Goal: Task Accomplishment & Management: Complete application form

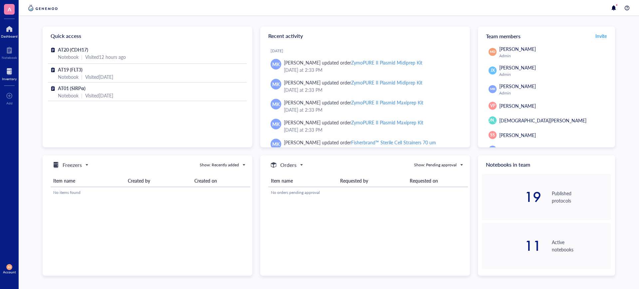
click at [9, 75] on div at bounding box center [9, 71] width 15 height 11
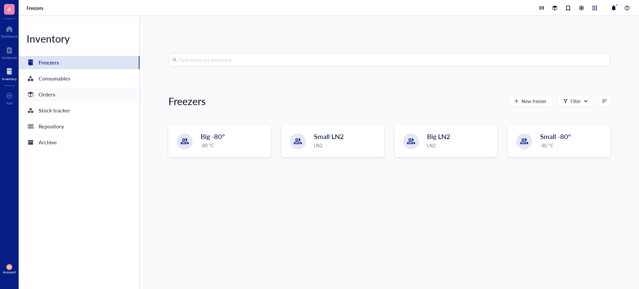
click at [63, 92] on div "Orders" at bounding box center [79, 94] width 121 height 13
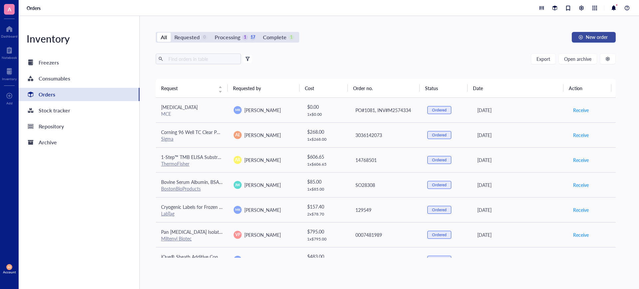
click at [601, 38] on span "New order" at bounding box center [596, 36] width 22 height 5
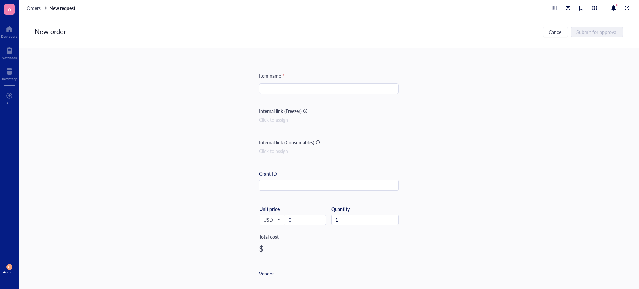
click at [282, 89] on input "search" at bounding box center [329, 89] width 132 height 10
paste input "[MEDICAL_DATA] deruxtecan"
type input "[MEDICAL_DATA] deruxtecan"
click at [294, 221] on input "0" at bounding box center [305, 220] width 41 height 10
click at [294, 221] on input "8" at bounding box center [305, 220] width 41 height 10
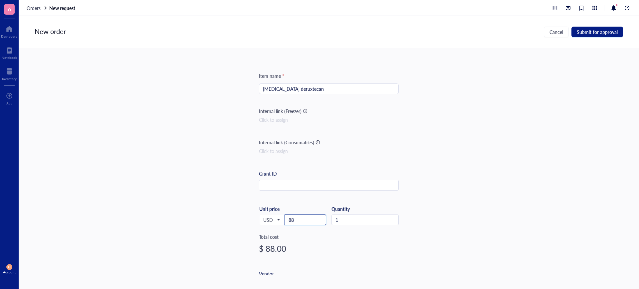
click at [294, 221] on input "88" at bounding box center [305, 220] width 41 height 10
click at [342, 225] on div "1" at bounding box center [364, 220] width 67 height 11
click at [343, 219] on input "1" at bounding box center [365, 220] width 67 height 10
click at [181, 184] on div "Item name * [MEDICAL_DATA] deruxtecan Internal link (Freezer) Click to assign I…" at bounding box center [329, 161] width 620 height 227
drag, startPoint x: 636, startPoint y: 106, endPoint x: 635, endPoint y: 161, distance: 54.2
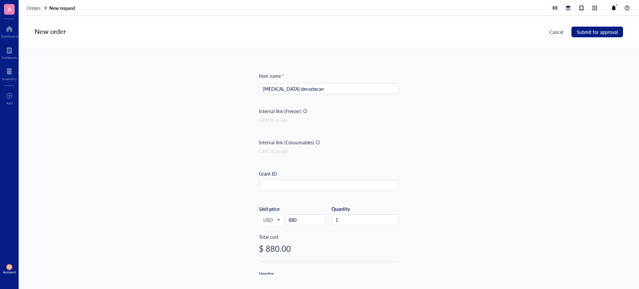
click at [635, 161] on div "Item name * [MEDICAL_DATA] deruxtecan Internal link (Freezer) Click to assign I…" at bounding box center [329, 161] width 620 height 227
click at [637, 283] on div "New order Cancel Submit for approval Item name * [MEDICAL_DATA] deruxtecan Inte…" at bounding box center [329, 152] width 620 height 273
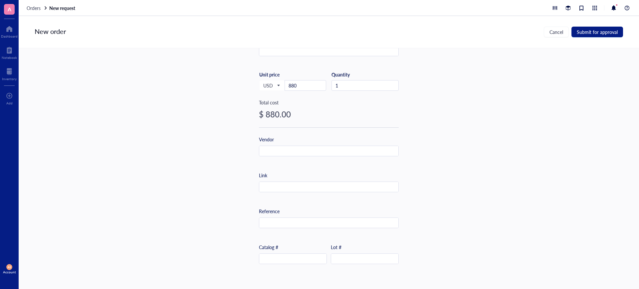
scroll to position [144, 0]
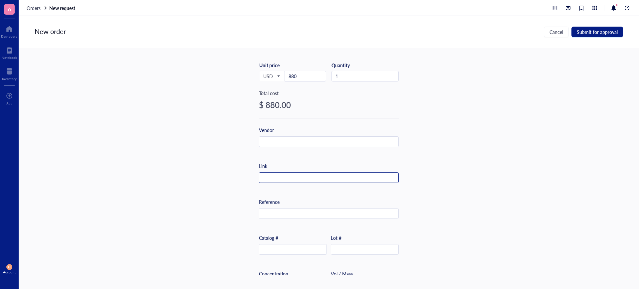
click at [295, 174] on input "text" at bounding box center [328, 178] width 139 height 11
paste input "[URL][DOMAIN_NAME]"
type input "[URL][DOMAIN_NAME]"
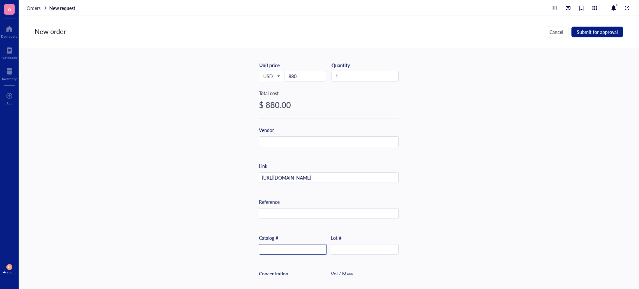
click at [283, 251] on input "text" at bounding box center [292, 249] width 67 height 11
click at [278, 142] on input "text" at bounding box center [328, 142] width 139 height 11
click at [278, 142] on input "M" at bounding box center [328, 142] width 139 height 11
click at [278, 142] on input "Me" at bounding box center [328, 142] width 139 height 11
click at [278, 142] on input "Med" at bounding box center [328, 142] width 139 height 11
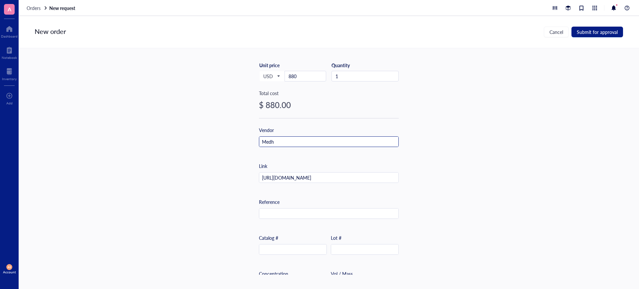
click at [274, 142] on input "Medh" at bounding box center [328, 142] width 139 height 11
click at [274, 142] on input "Med" at bounding box center [328, 142] width 139 height 11
click at [274, 142] on input "MedC" at bounding box center [328, 142] width 139 height 11
click at [279, 141] on input "MedCh" at bounding box center [328, 142] width 139 height 11
click at [279, 141] on input "MedChe" at bounding box center [328, 142] width 139 height 11
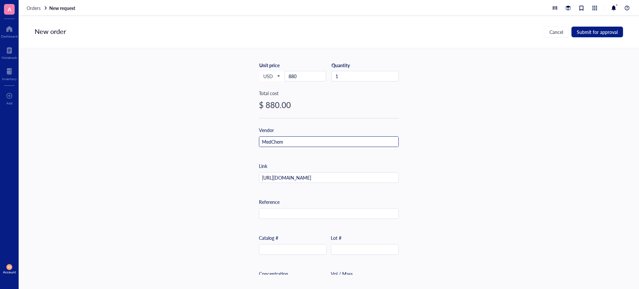
click at [279, 141] on input "MedChem" at bounding box center [328, 142] width 139 height 11
click at [285, 141] on input "MedCheEm" at bounding box center [328, 142] width 139 height 11
click at [283, 141] on input "MedChem" at bounding box center [328, 142] width 139 height 11
click at [287, 140] on input "MedChemE" at bounding box center [328, 142] width 139 height 11
click at [287, 140] on input "MedChemEx" at bounding box center [328, 142] width 139 height 11
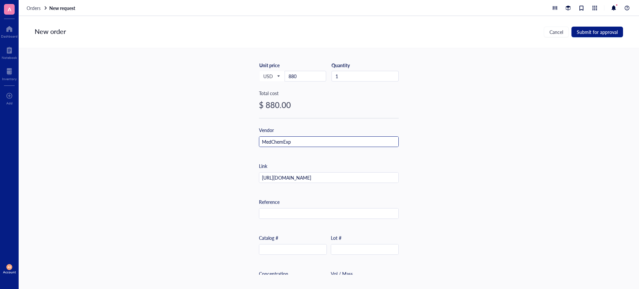
click at [292, 141] on input "MedChemExp" at bounding box center [328, 142] width 139 height 11
click at [292, 141] on input "MedChemExpr" at bounding box center [328, 142] width 139 height 11
click at [292, 141] on input "MedChemExpre" at bounding box center [328, 142] width 139 height 11
click at [295, 141] on input "MedChemExpre" at bounding box center [328, 142] width 139 height 11
click at [297, 142] on input "MedChemExpres" at bounding box center [328, 142] width 139 height 11
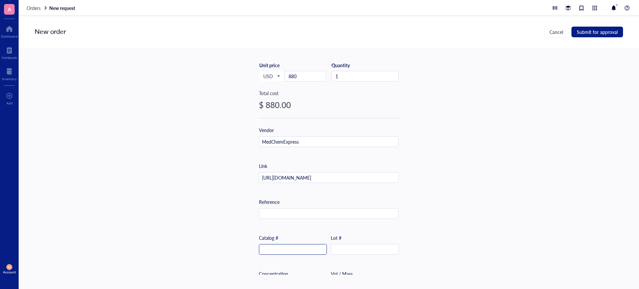
click at [295, 252] on input "text" at bounding box center [292, 249] width 67 height 11
click at [277, 250] on input "text" at bounding box center [292, 249] width 67 height 11
click at [462, 204] on div "Item name * [MEDICAL_DATA] deruxtecan Internal link (Freezer) Click to assign I…" at bounding box center [329, 161] width 620 height 227
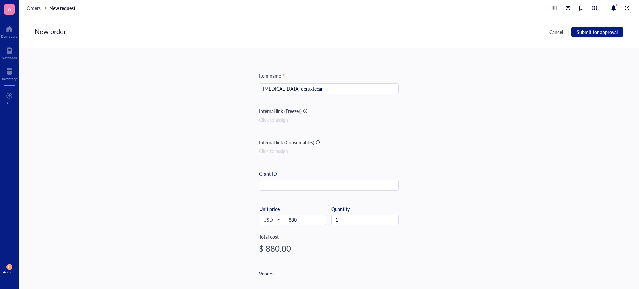
click at [635, 42] on div "New order Cancel Submit for approval" at bounding box center [329, 32] width 620 height 32
click at [326, 92] on input "[MEDICAL_DATA] deruxtecan" at bounding box center [329, 89] width 132 height 10
type input "[MEDICAL_DATA] deruxtecan (ADC)"
click at [455, 147] on div "Item name * [MEDICAL_DATA] deruxtecan (ADC) Internal link (Freezer) Click to as…" at bounding box center [329, 161] width 620 height 227
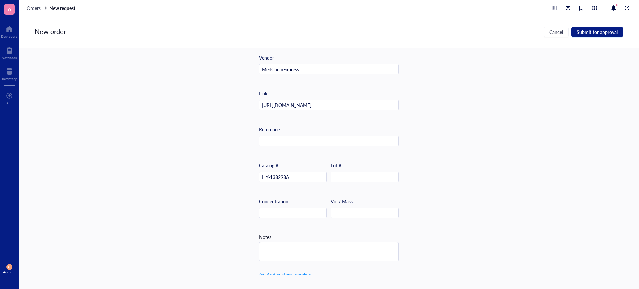
scroll to position [224, 0]
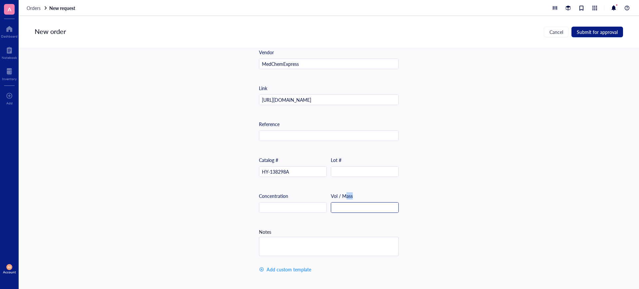
drag, startPoint x: 344, startPoint y: 197, endPoint x: 345, endPoint y: 203, distance: 5.7
click at [345, 203] on div "Vol / Mass" at bounding box center [365, 202] width 68 height 21
click at [345, 203] on input "text" at bounding box center [364, 208] width 67 height 11
click at [345, 203] on input "1" at bounding box center [364, 208] width 67 height 11
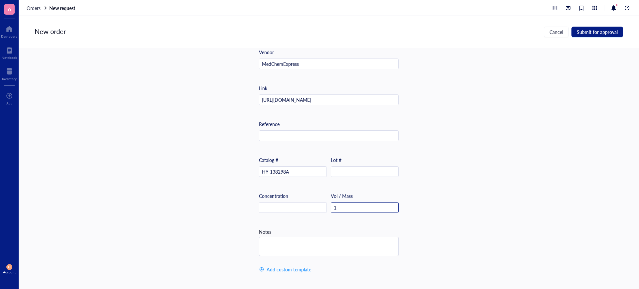
click at [345, 203] on input "1" at bounding box center [364, 208] width 67 height 11
click at [345, 203] on input "1 m" at bounding box center [364, 208] width 67 height 11
click at [443, 209] on div "Item name * [MEDICAL_DATA] deruxtecan (ADC) Internal link (Freezer) Click to as…" at bounding box center [329, 161] width 620 height 227
click at [208, 139] on div "Item name * [MEDICAL_DATA] deruxtecan (ADC) Internal link (Freezer) Click to as…" at bounding box center [329, 161] width 620 height 227
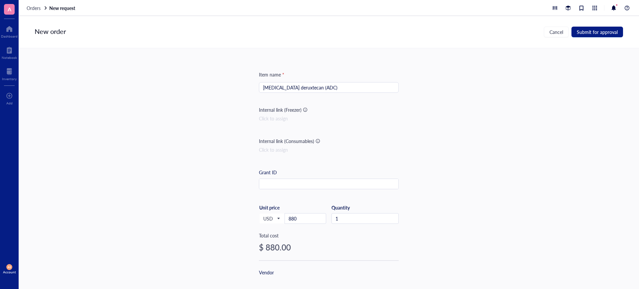
scroll to position [0, 0]
click at [589, 30] on span "Submit for approval" at bounding box center [596, 31] width 41 height 5
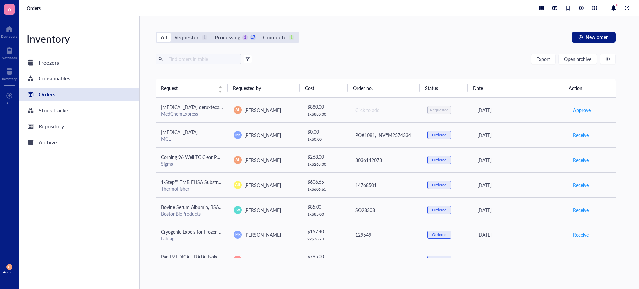
click at [481, 262] on div "Request Requested by Cost Order no. Status Date Action [MEDICAL_DATA] deruxteca…" at bounding box center [386, 172] width 460 height 187
click at [476, 262] on div "Request Requested by Cost Order no. Status Date Action [MEDICAL_DATA] deruxteca…" at bounding box center [386, 172] width 460 height 187
click at [203, 157] on span "Corning 96 Well TC Clear Polystyrene Microplate, flat bottom clear" at bounding box center [229, 157] width 137 height 7
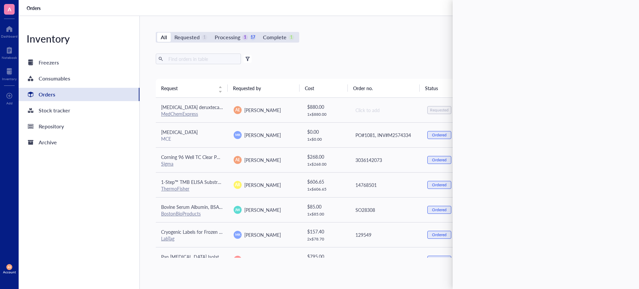
click at [102, 186] on div "Inventory Freezers Consumables Orders Stock tracker Repository Archive" at bounding box center [79, 152] width 121 height 273
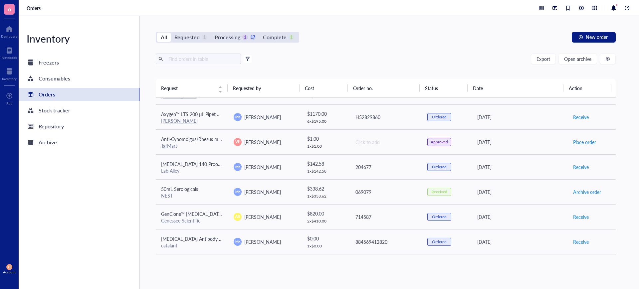
scroll to position [339, 0]
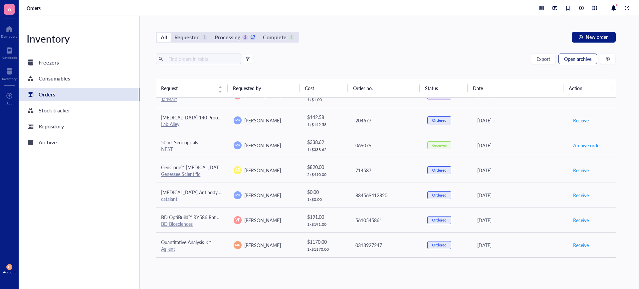
click at [580, 57] on span "Open archive" at bounding box center [577, 58] width 27 height 5
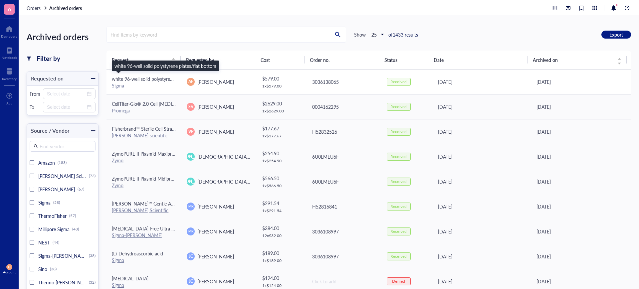
click at [143, 77] on span "white 96-well solid polystyrene plates/flat bottom" at bounding box center [163, 79] width 102 height 7
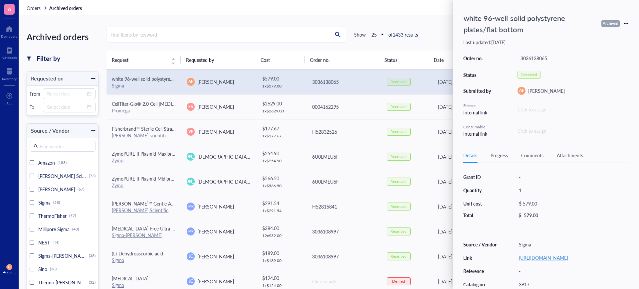
click at [542, 260] on link "[URL][DOMAIN_NAME]" at bounding box center [543, 257] width 49 height 7
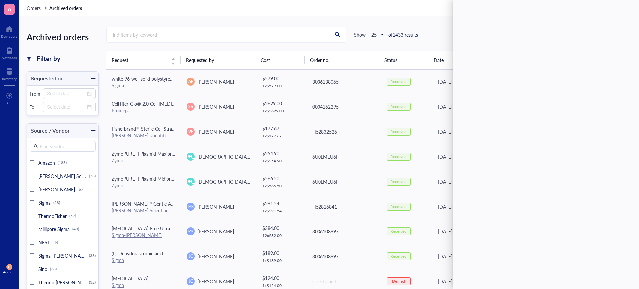
click at [442, 27] on div "Find items by keyword Show 25 of 1433 results Export" at bounding box center [368, 35] width 524 height 16
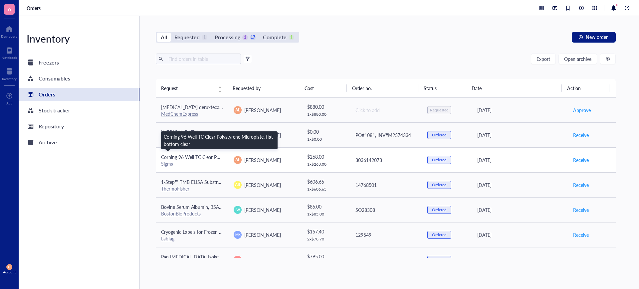
click at [191, 156] on span "Corning 96 Well TC Clear Polystyrene Microplate, flat bottom clear" at bounding box center [229, 157] width 137 height 7
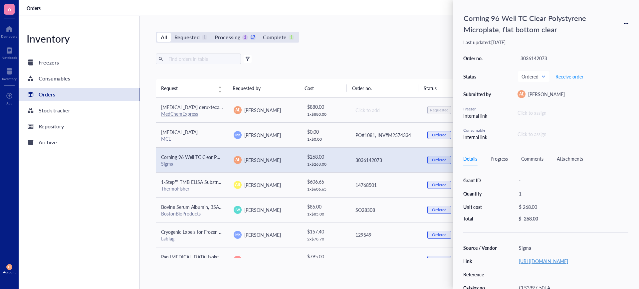
click at [555, 259] on link "[URL][DOMAIN_NAME]" at bounding box center [543, 261] width 49 height 7
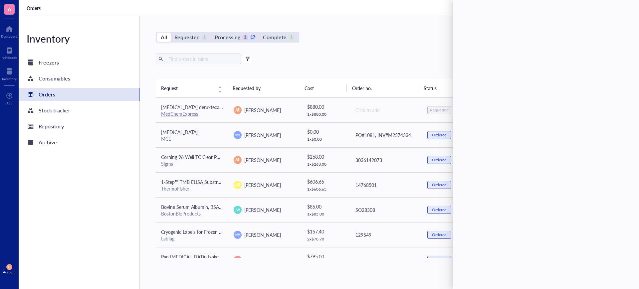
click at [378, 32] on div "All Requested 1 Processing 1 17 Complete 1 New order" at bounding box center [386, 37] width 460 height 11
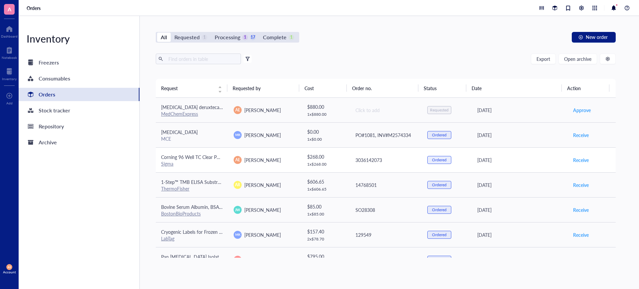
click at [181, 157] on span "Corning 96 Well TC Clear Polystyrene Microplate, flat bottom clear" at bounding box center [229, 157] width 137 height 7
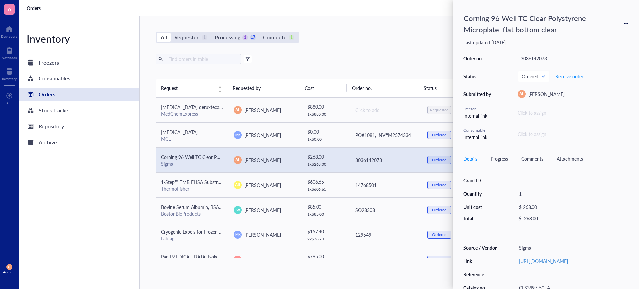
click at [423, 44] on div "All Requested 1 Processing 1 17 Complete 1 New order Export Open archive Filter…" at bounding box center [386, 152] width 492 height 273
